Goal: Task Accomplishment & Management: Manage account settings

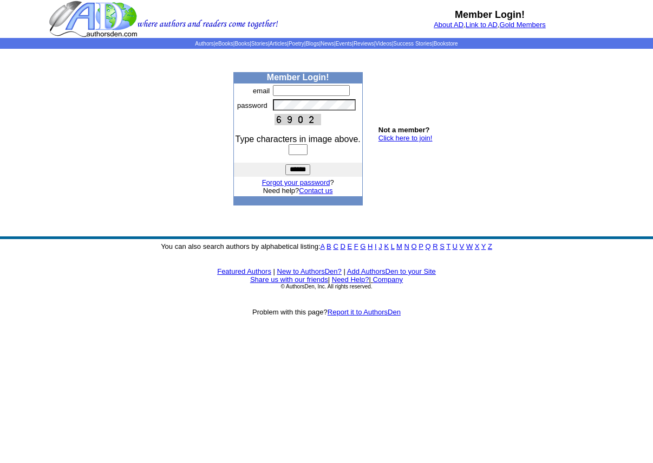
click at [285, 93] on input "text" at bounding box center [311, 90] width 77 height 11
type input "**********"
click at [300, 151] on input "text" at bounding box center [298, 149] width 19 height 11
type input "****"
click at [301, 171] on input "******" at bounding box center [297, 169] width 25 height 11
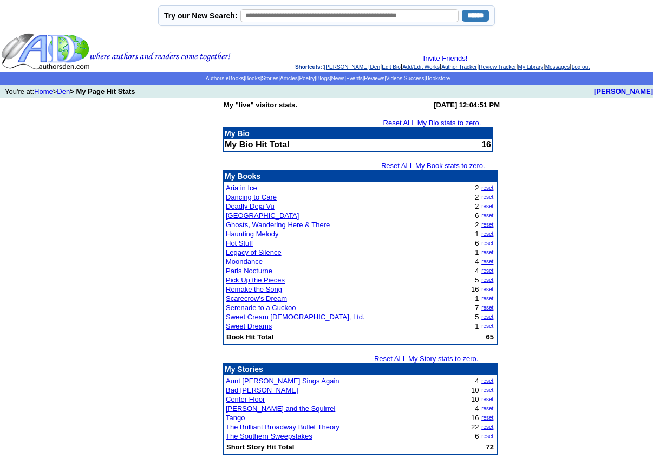
click at [538, 204] on td "My "live" visitor stats. [DATE] 12:04:51 PM Reset ALL My Bio stats to zero. My …" at bounding box center [326, 433] width 653 height 671
click at [547, 205] on td "My "live" visitor stats. [DATE] 12:04:51 PM Reset ALL My Bio stats to zero. My …" at bounding box center [326, 433] width 653 height 671
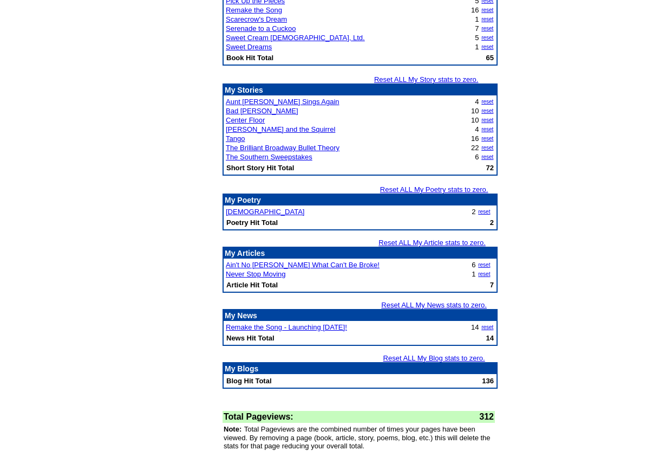
scroll to position [282, 0]
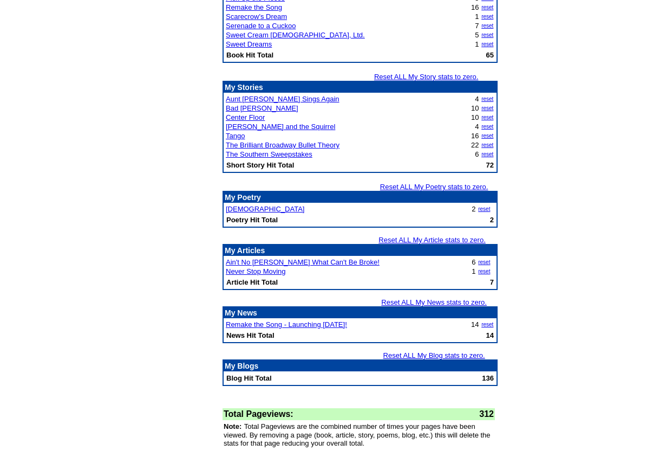
click at [541, 161] on td "My "live" visitor stats. [DATE] 12:04:51 PM Reset ALL My Bio stats to zero. My …" at bounding box center [326, 151] width 653 height 671
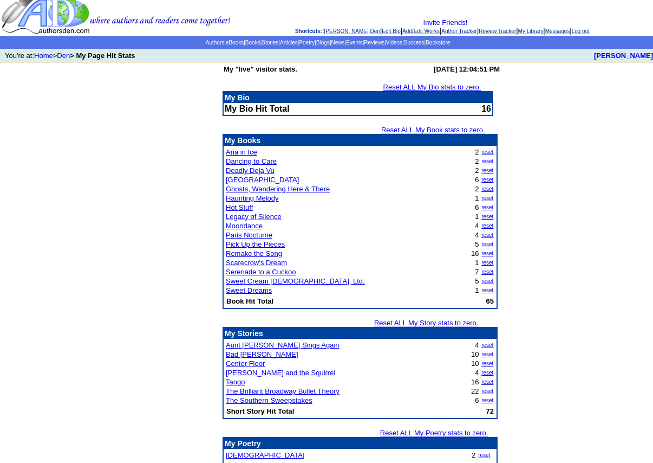
scroll to position [0, 0]
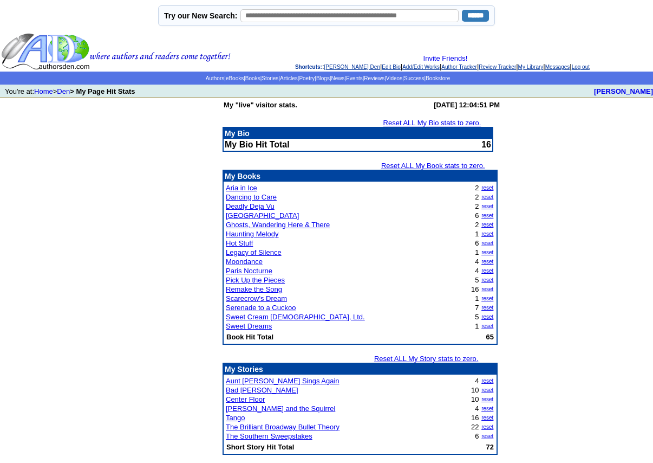
click at [448, 166] on link "Reset ALL My Book stats to zero." at bounding box center [433, 165] width 104 height 8
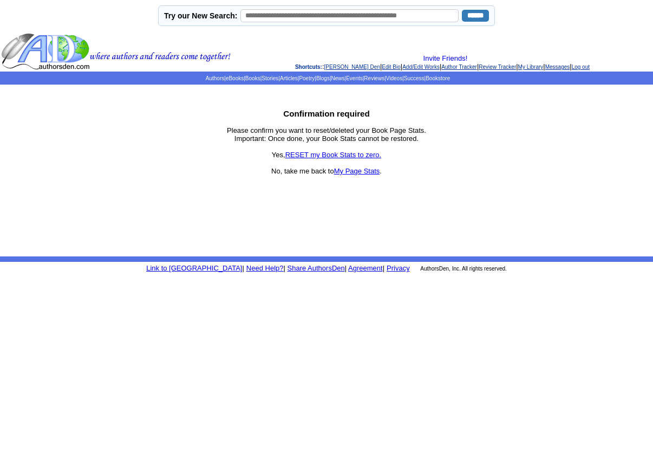
click at [343, 157] on link "RESET my Book Stats to zero." at bounding box center [333, 155] width 96 height 8
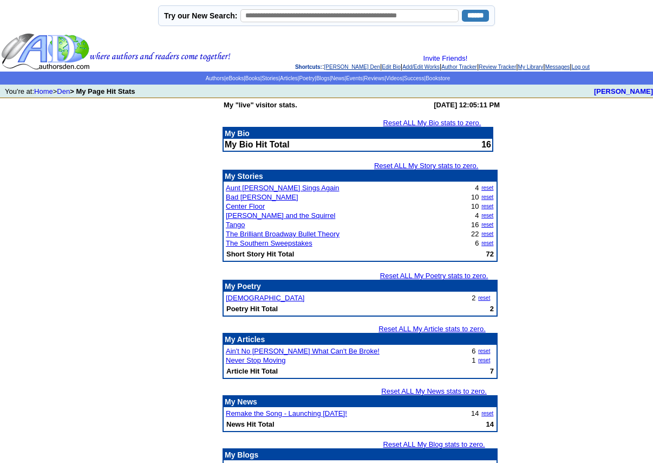
click at [439, 122] on link "Reset ALL My Bio stats to zero." at bounding box center [433, 123] width 98 height 8
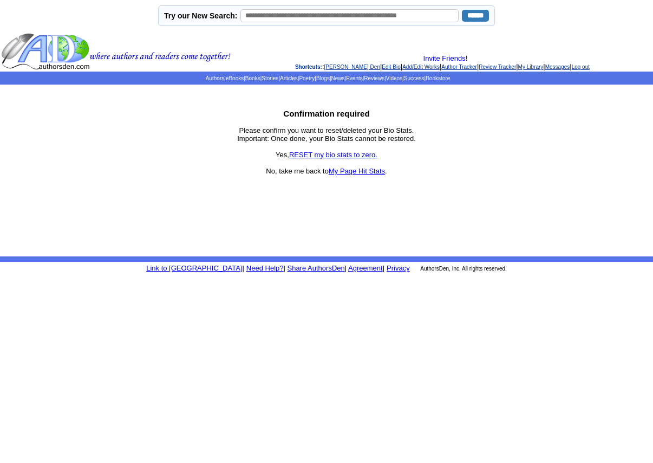
click at [349, 153] on link "RESET my bio stats to zero." at bounding box center [333, 155] width 88 height 8
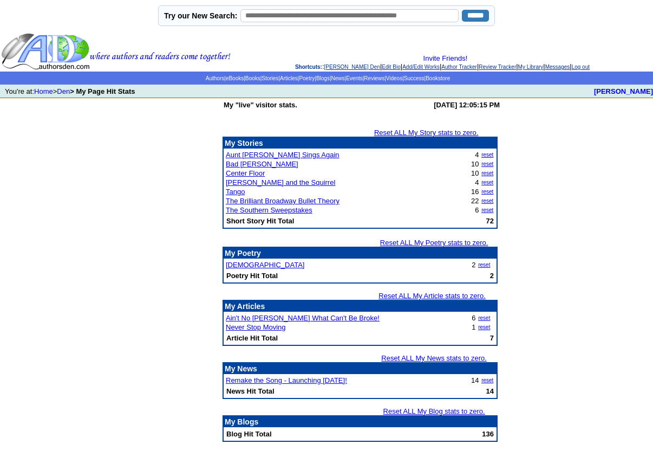
click at [432, 132] on link "Reset ALL My Story stats to zero." at bounding box center [426, 132] width 104 height 8
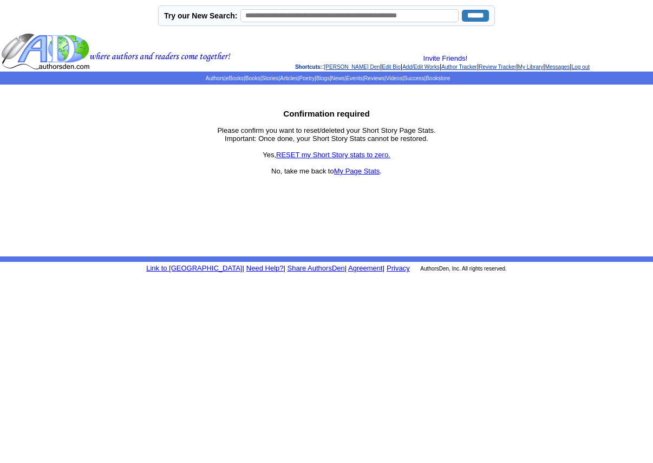
click at [329, 155] on link "RESET my Short Story stats to zero." at bounding box center [333, 155] width 114 height 8
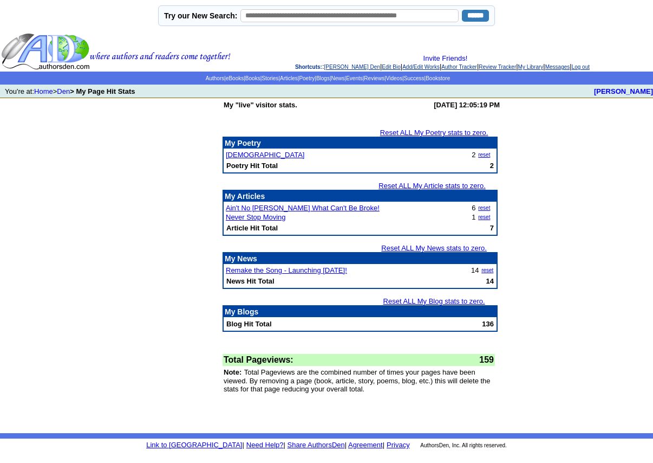
drag, startPoint x: 439, startPoint y: 132, endPoint x: 458, endPoint y: 136, distance: 20.0
click at [439, 132] on link "Reset ALL My Poetry stats to zero." at bounding box center [434, 132] width 108 height 8
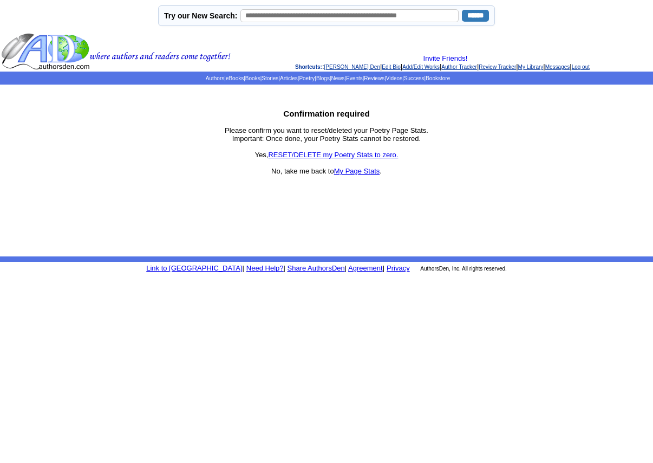
click at [352, 154] on link "RESET/DELETE my Poetry Stats to zero." at bounding box center [333, 155] width 130 height 8
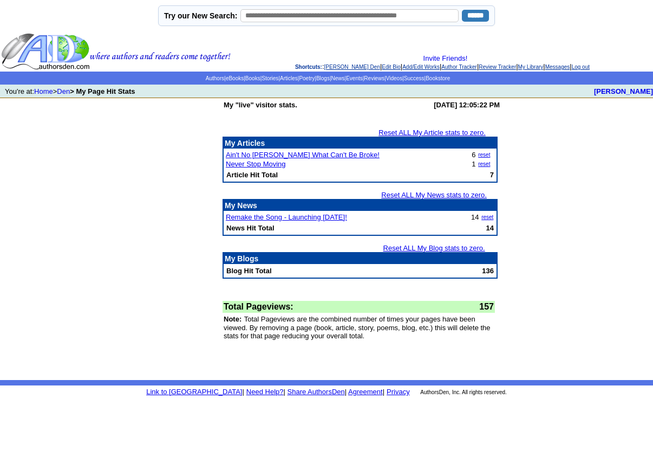
click at [415, 248] on link "Reset ALL My Blog stats to zero." at bounding box center [435, 248] width 102 height 8
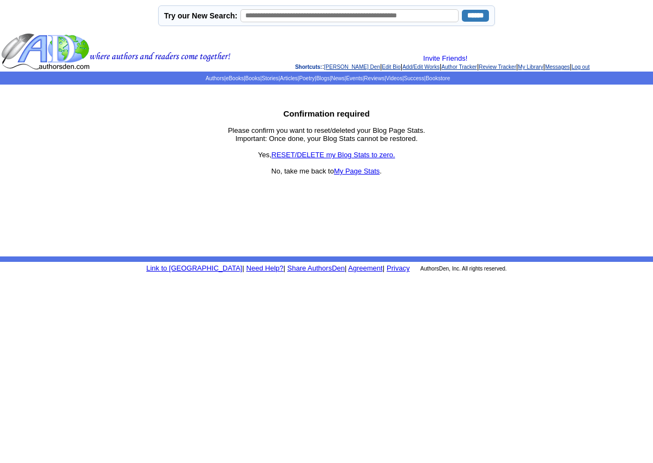
drag, startPoint x: 331, startPoint y: 156, endPoint x: 368, endPoint y: 176, distance: 42.2
click at [331, 156] on link "RESET/DELETE my Blog Stats to zero." at bounding box center [333, 155] width 124 height 8
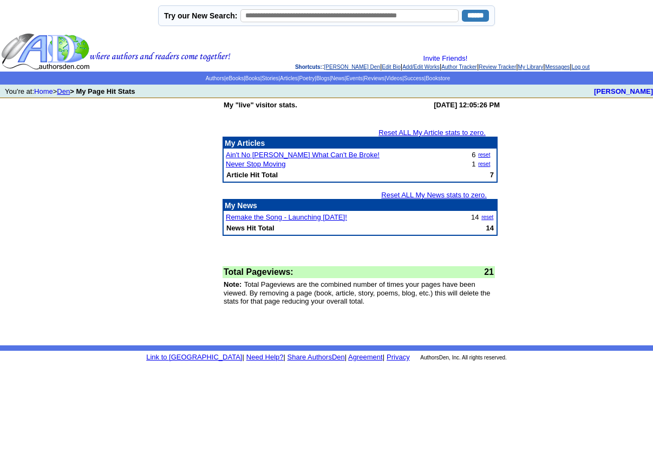
click at [66, 93] on link "Den" at bounding box center [63, 91] width 13 height 8
